Goal: Task Accomplishment & Management: Manage account settings

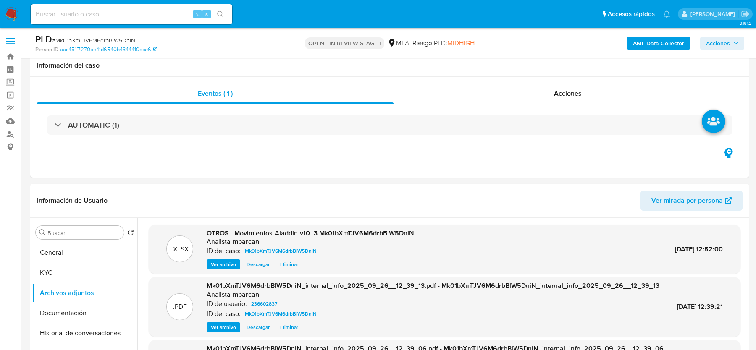
select select "10"
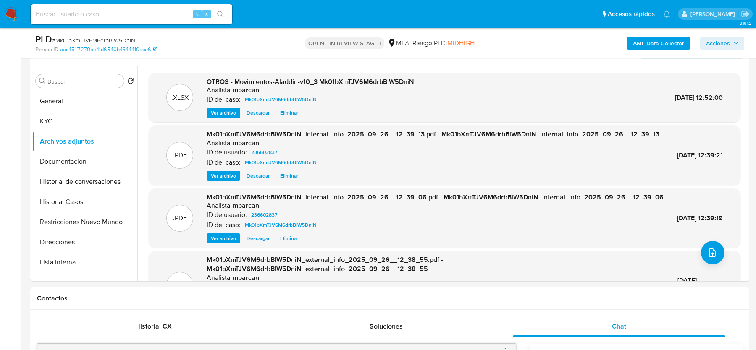
scroll to position [479, 0]
click at [708, 250] on icon "upload-file" at bounding box center [713, 253] width 10 height 10
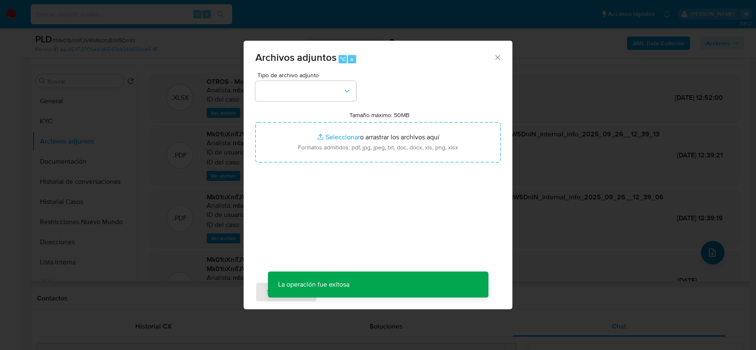
click at [708, 250] on div "Archivos adjuntos ⌥ a Tipo de archivo adjunto Tamaño máximo: 50MB Seleccionar a…" at bounding box center [378, 175] width 756 height 350
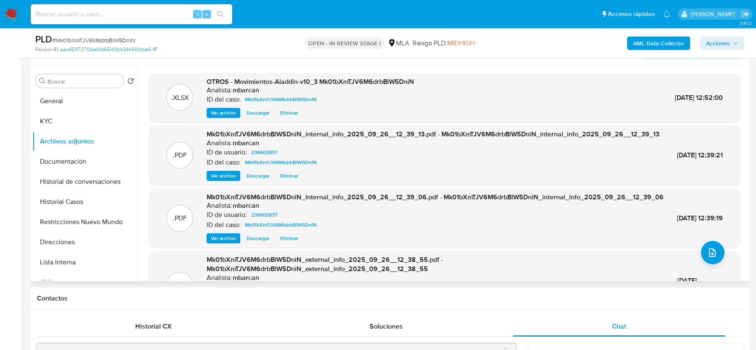
click at [718, 248] on div ".PDF Mk01bXmTJV6M6drbBlW5DniN_internal_info_2025_09_26__12_39_06.pdf - Mk01bXmT…" at bounding box center [445, 219] width 592 height 60
click at [711, 255] on icon "upload-file" at bounding box center [713, 253] width 10 height 10
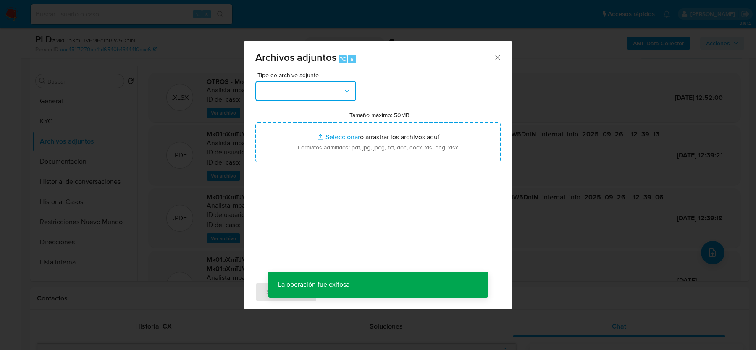
click at [318, 92] on button "button" at bounding box center [305, 91] width 101 height 20
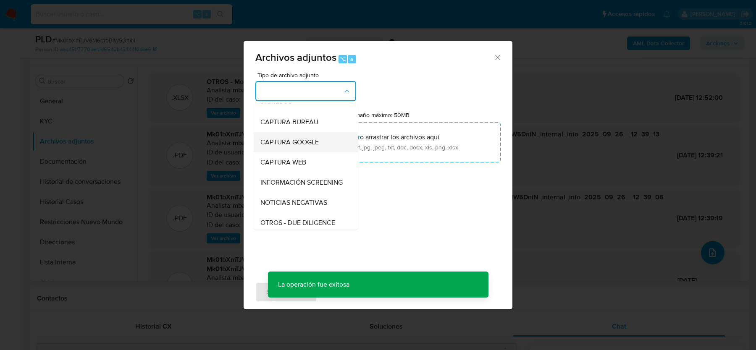
scroll to position [45, 0]
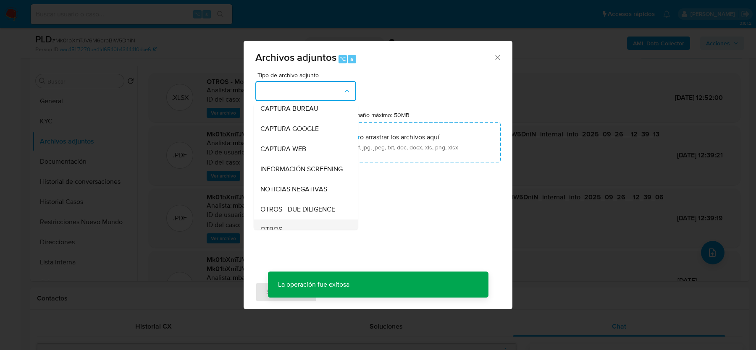
click at [282, 226] on span "OTROS" at bounding box center [272, 230] width 22 height 8
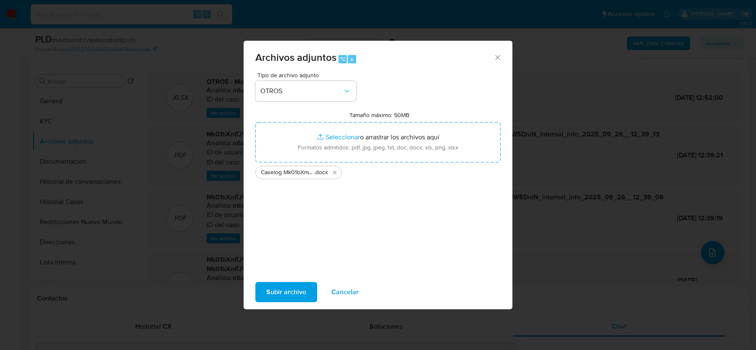
click at [292, 290] on span "Subir archivo" at bounding box center [286, 292] width 40 height 18
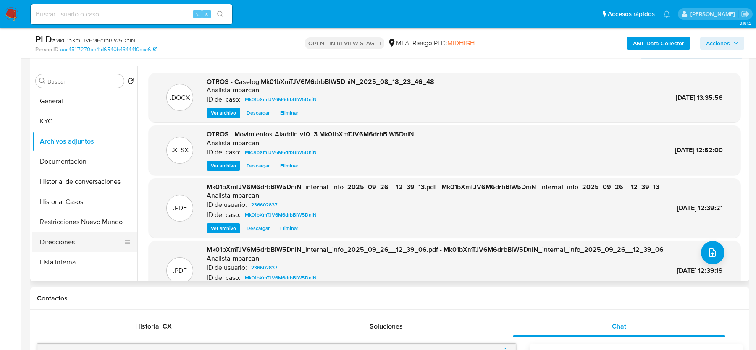
click at [63, 232] on button "Direcciones" at bounding box center [81, 242] width 98 height 20
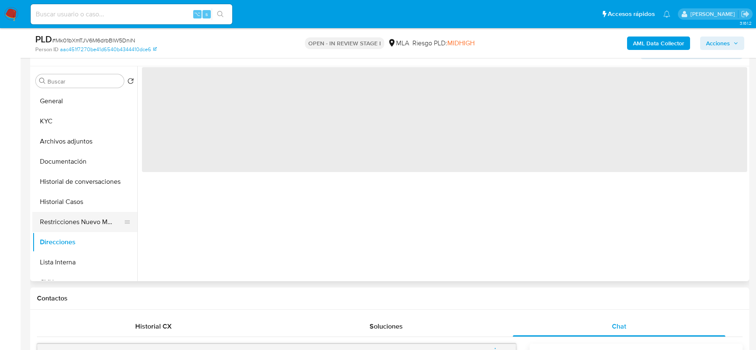
click at [63, 224] on button "Restricciones Nuevo Mundo" at bounding box center [81, 222] width 98 height 20
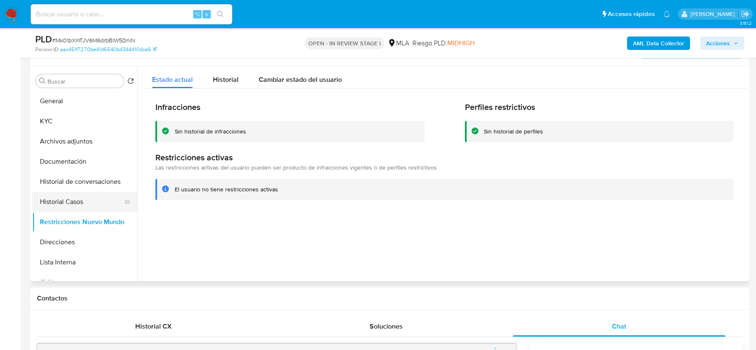
click at [64, 197] on button "Historial Casos" at bounding box center [81, 202] width 98 height 20
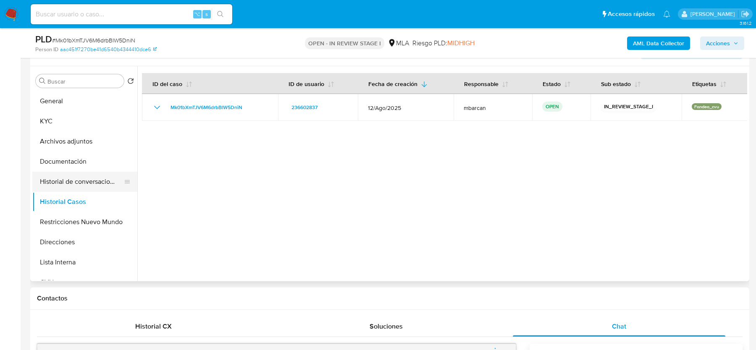
click at [72, 179] on button "Historial de conversaciones" at bounding box center [81, 182] width 98 height 20
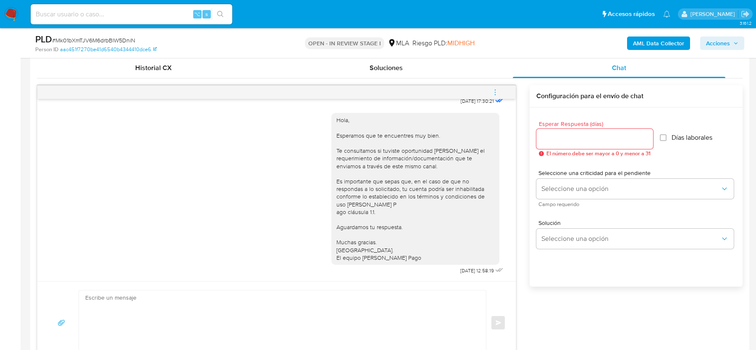
scroll to position [479, 0]
click at [494, 89] on icon "menu-action" at bounding box center [496, 93] width 8 height 8
click at [413, 72] on li "Cerrar conversación" at bounding box center [439, 75] width 86 height 15
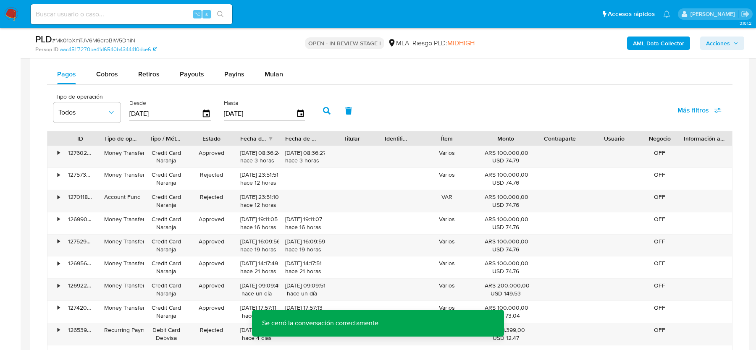
scroll to position [1302, 0]
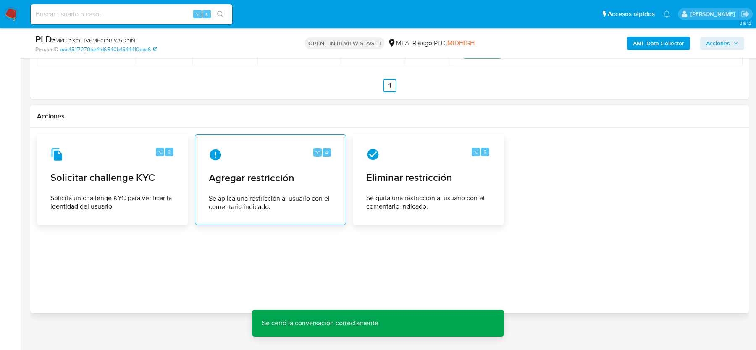
click at [265, 175] on span "Agregar restricción" at bounding box center [271, 178] width 124 height 13
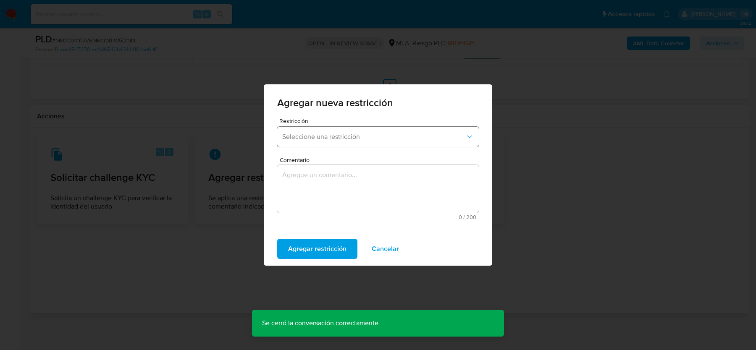
click at [334, 138] on span "Seleccione una restricción" at bounding box center [373, 137] width 183 height 8
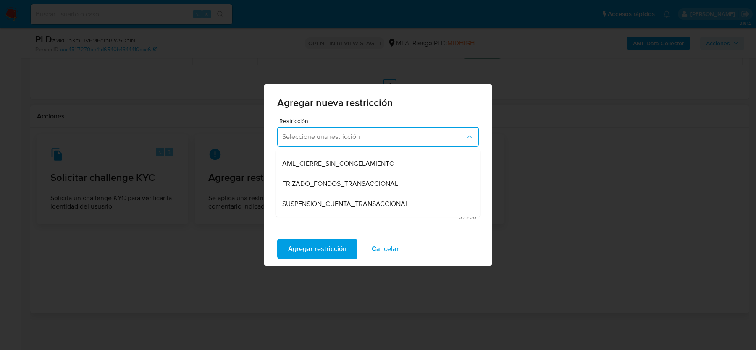
scroll to position [89, 0]
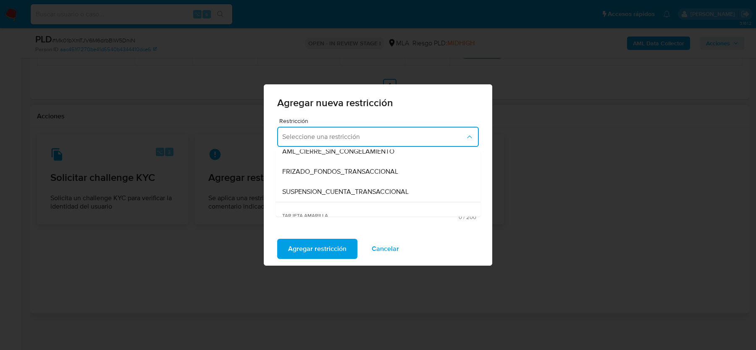
click at [324, 189] on span "SUSPENSION_CUENTA_TRANSACCIONAL" at bounding box center [345, 192] width 126 height 8
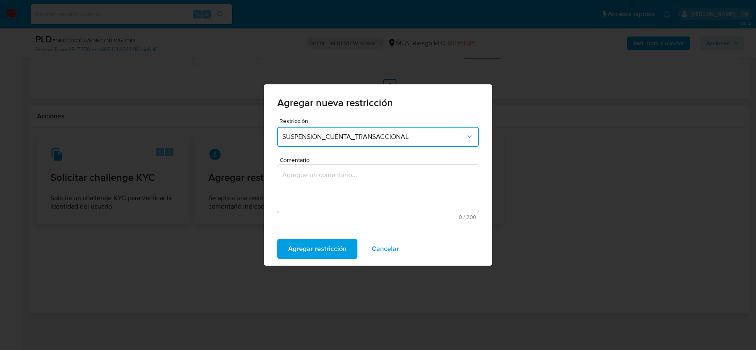
click at [324, 189] on textarea "Comentario" at bounding box center [378, 189] width 202 height 48
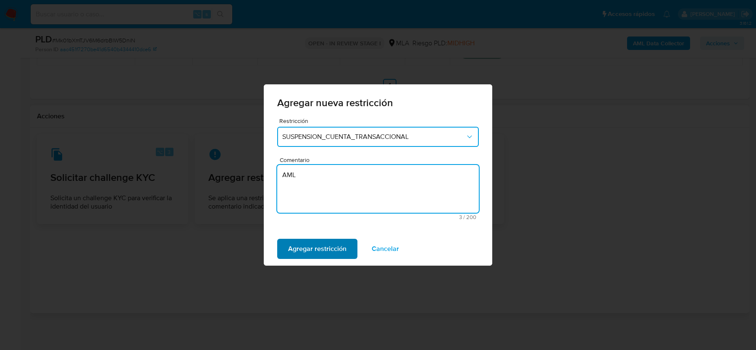
type textarea "AML"
click at [311, 252] on span "Agregar restricción" at bounding box center [317, 249] width 58 height 18
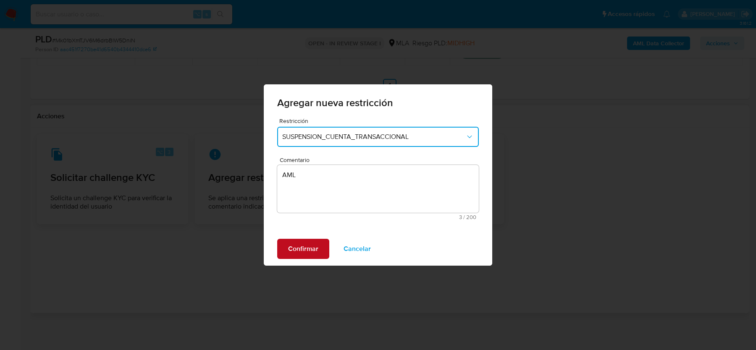
click at [295, 247] on span "Confirmar" at bounding box center [303, 249] width 30 height 18
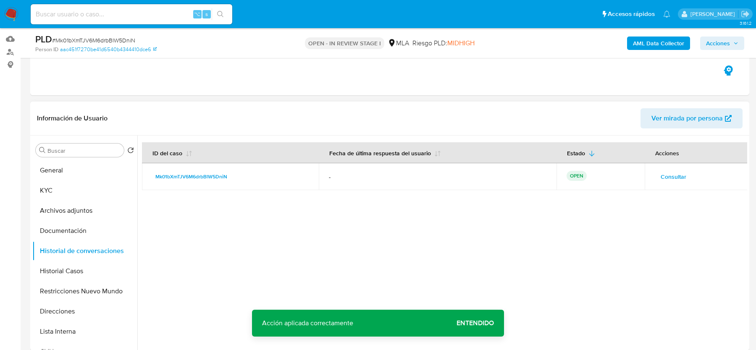
scroll to position [47, 0]
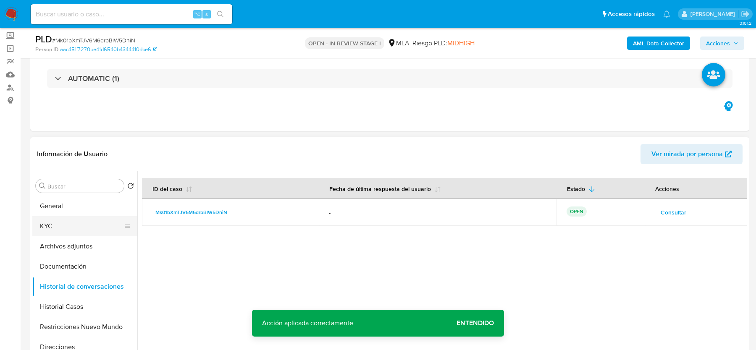
click at [78, 232] on button "KYC" at bounding box center [81, 226] width 98 height 20
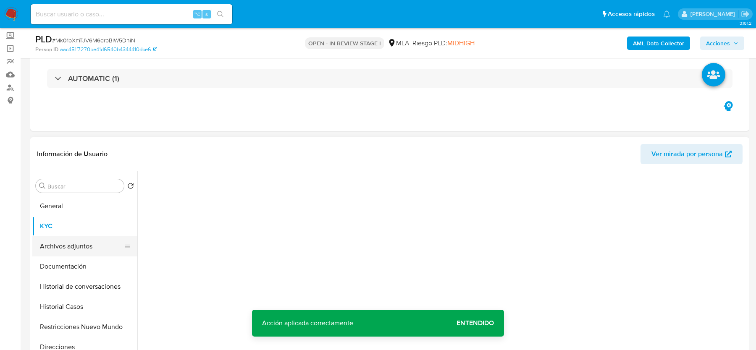
click at [78, 239] on button "Archivos adjuntos" at bounding box center [81, 247] width 98 height 20
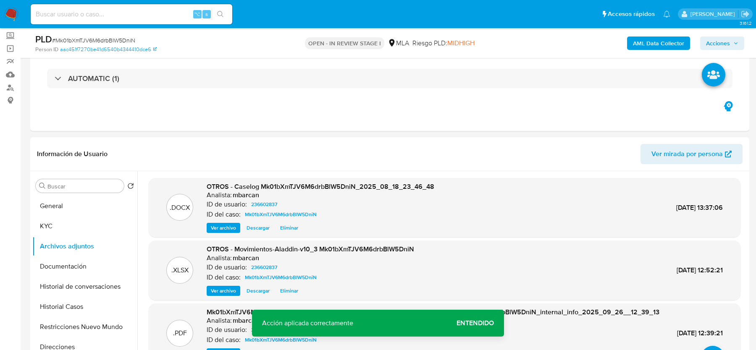
click at [718, 39] on span "Acciones" at bounding box center [718, 43] width 24 height 13
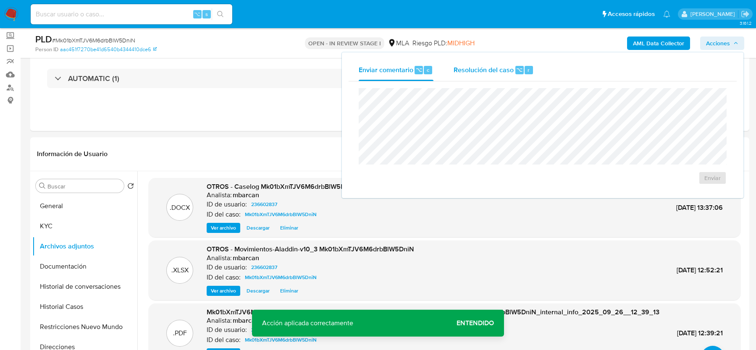
drag, startPoint x: 458, startPoint y: 68, endPoint x: 458, endPoint y: 75, distance: 7.6
click at [458, 68] on span "Resolución del caso" at bounding box center [484, 70] width 60 height 10
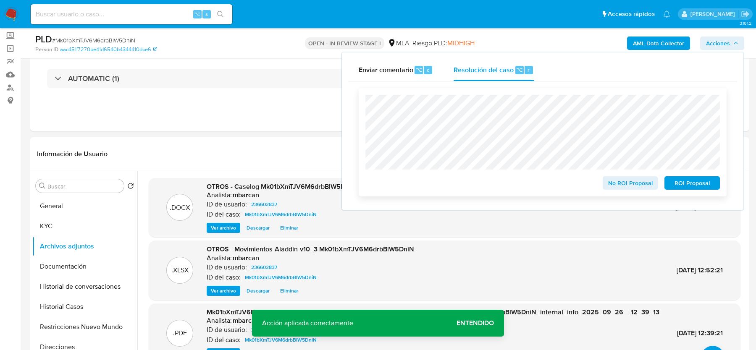
click at [682, 185] on span "ROI Proposal" at bounding box center [693, 183] width 44 height 12
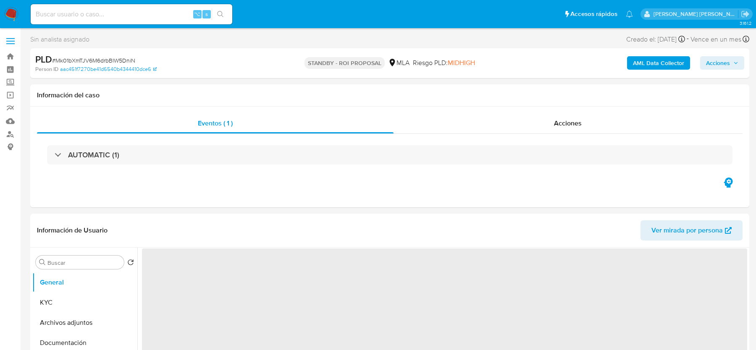
select select "10"
